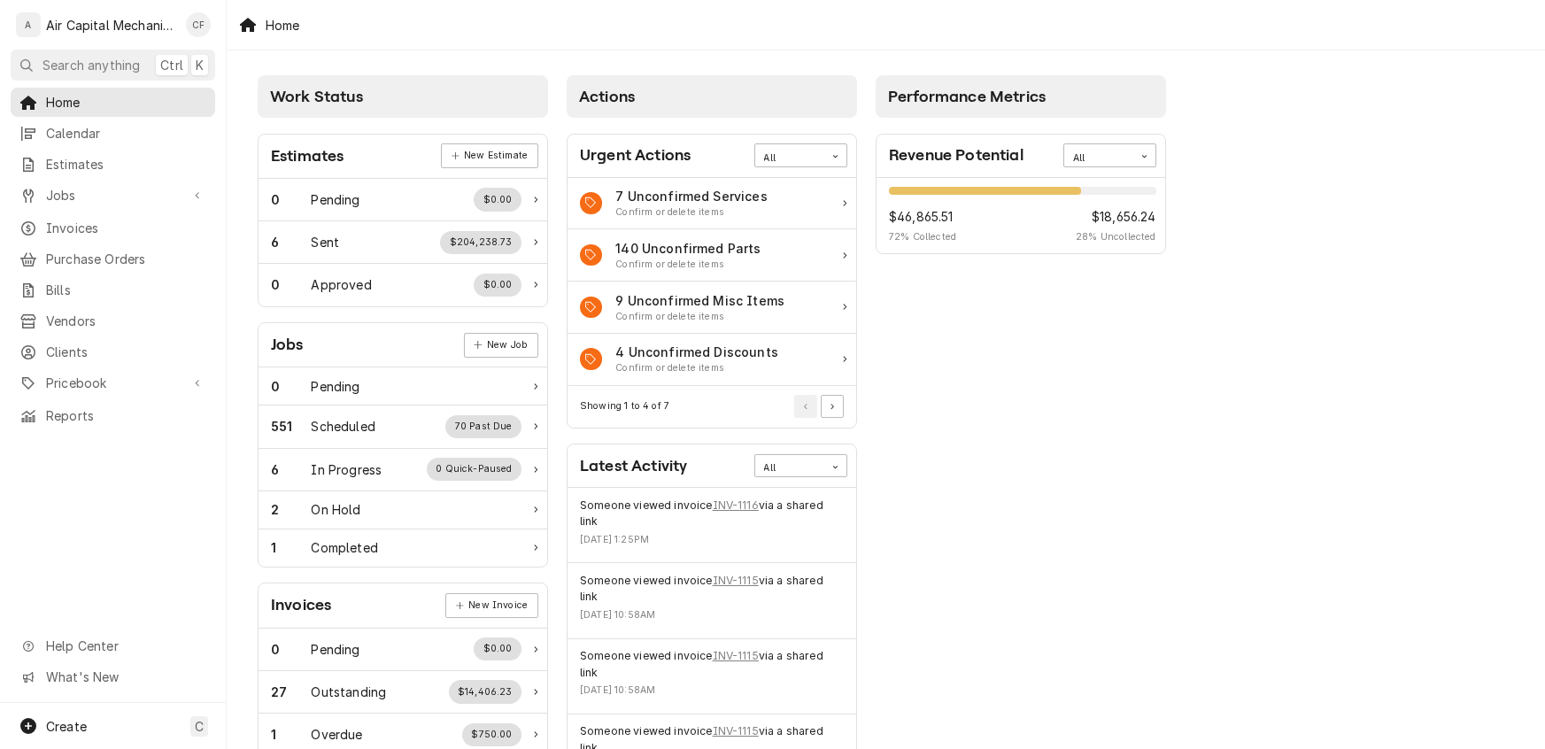
scroll to position [476, 0]
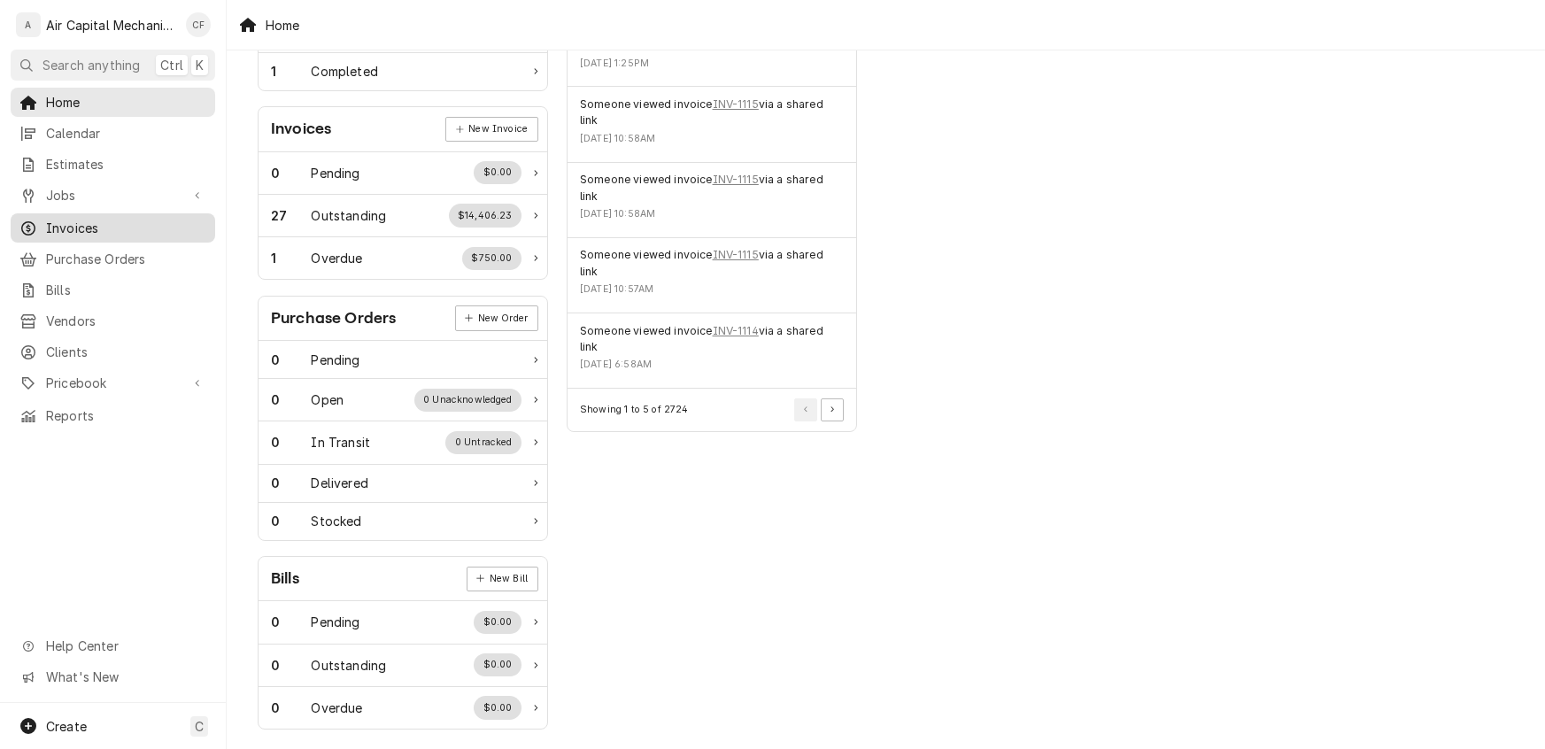
click at [78, 222] on span "Invoices" at bounding box center [126, 228] width 160 height 19
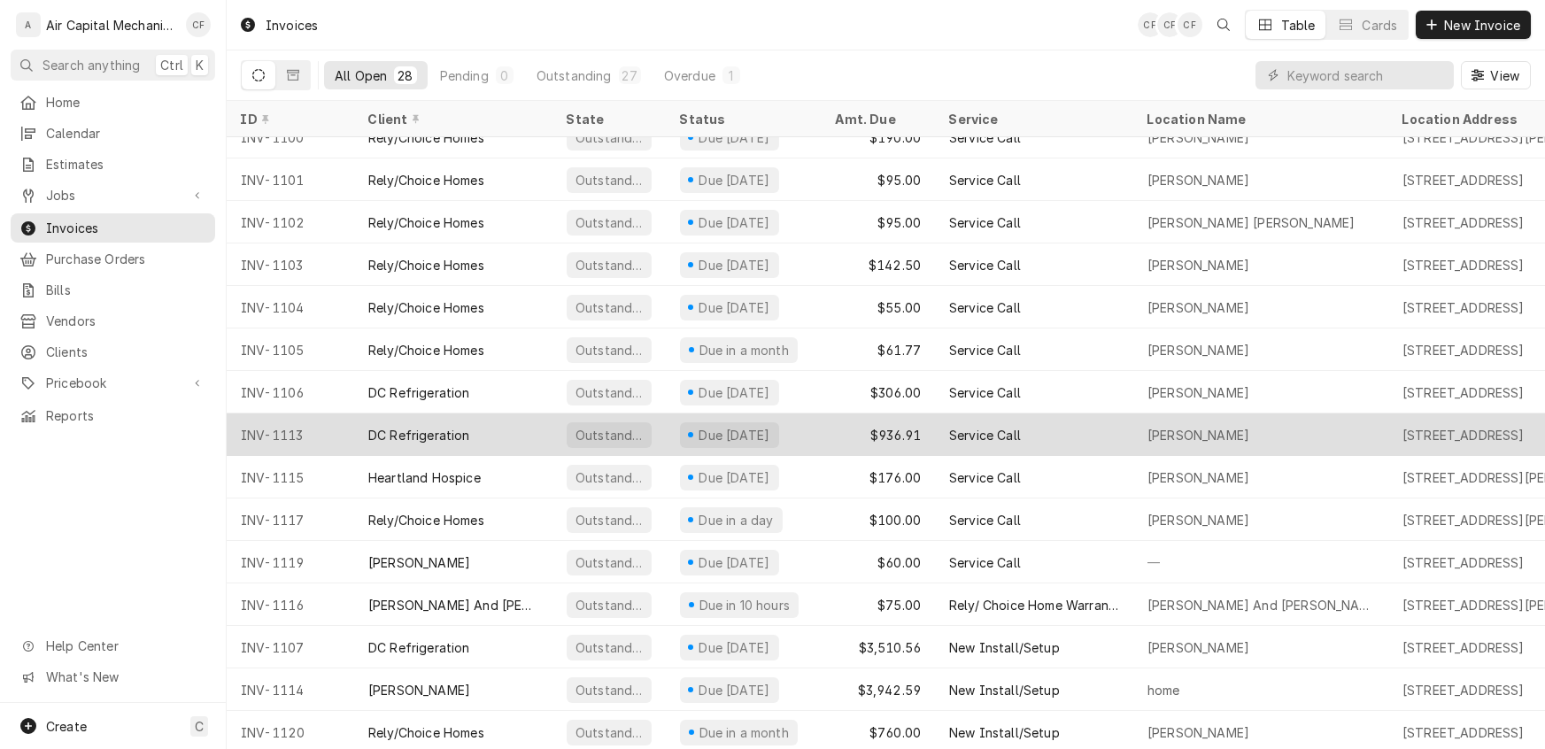
scroll to position [575, 0]
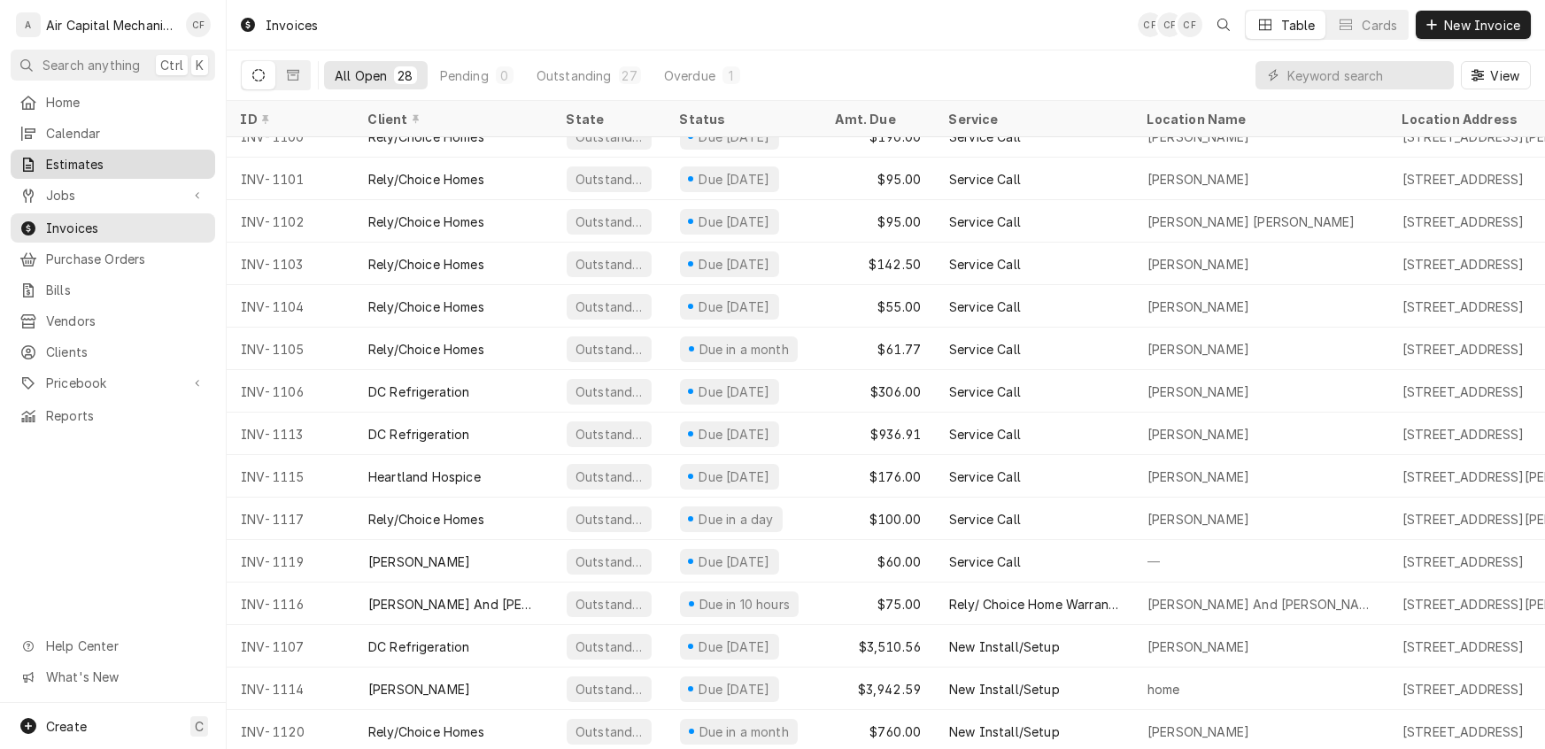
click at [59, 166] on span "Estimates" at bounding box center [126, 164] width 160 height 19
